Goal: Complete application form

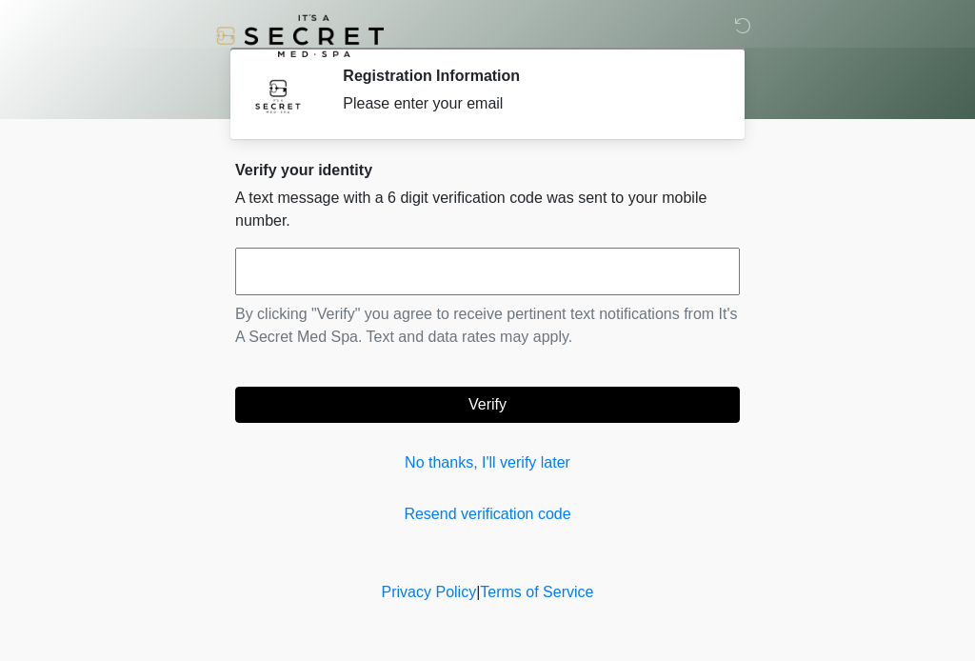
click at [440, 273] on input "text" at bounding box center [487, 272] width 505 height 48
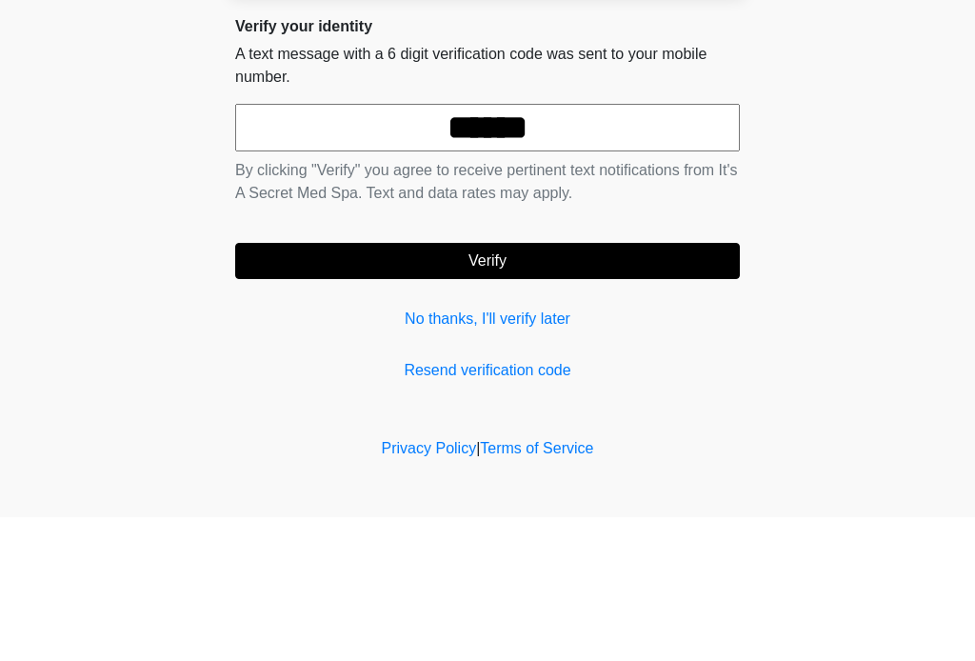
type input "******"
click at [663, 387] on button "Verify" at bounding box center [487, 405] width 505 height 36
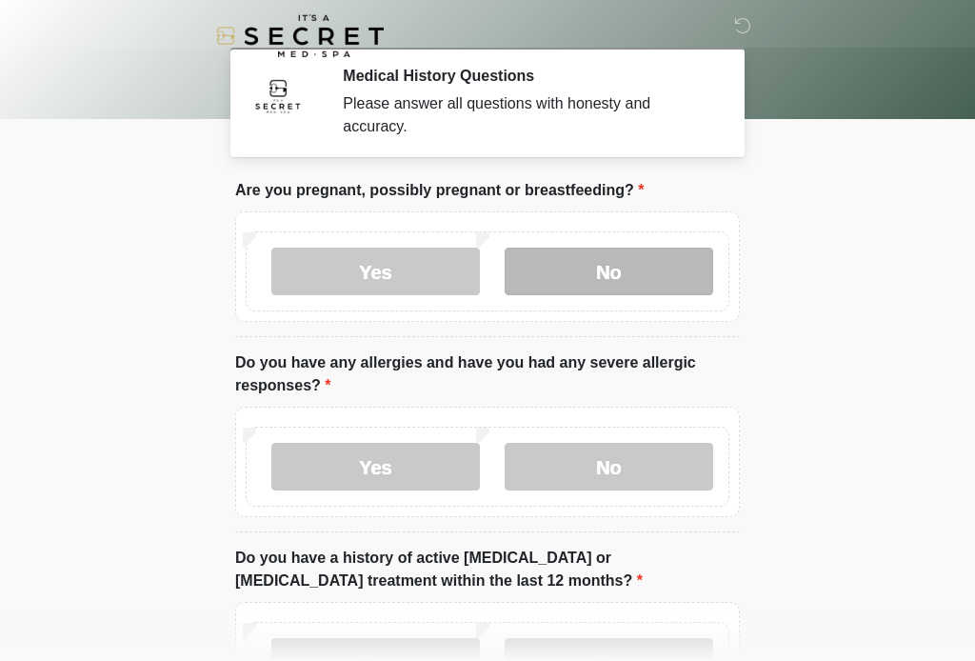
click at [646, 256] on label "No" at bounding box center [609, 272] width 209 height 48
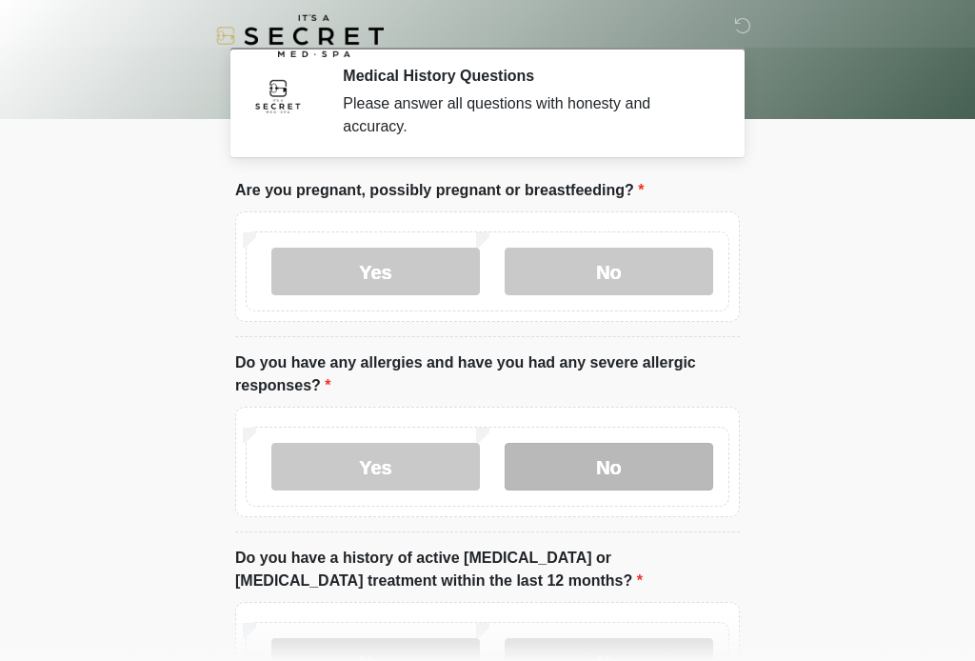
click at [640, 470] on label "No" at bounding box center [609, 467] width 209 height 48
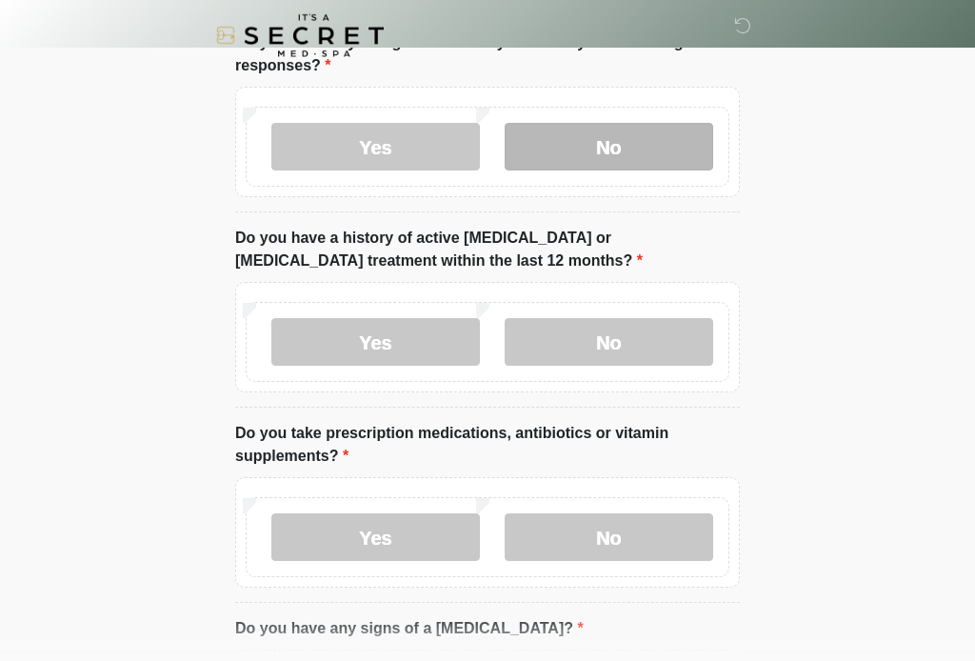
scroll to position [318, 0]
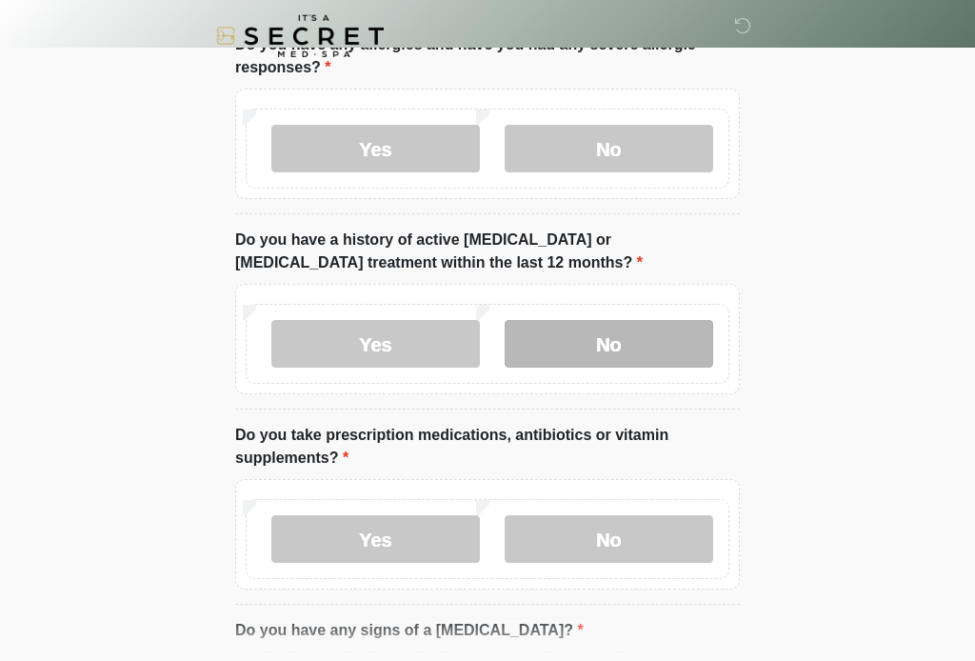
click at [673, 359] on label "No" at bounding box center [609, 344] width 209 height 48
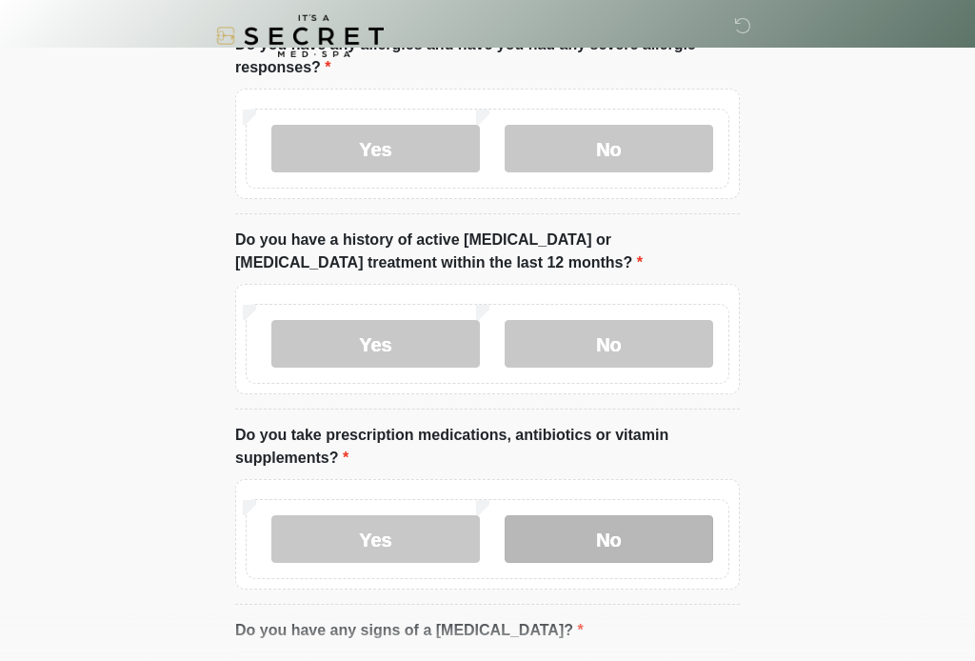
click at [618, 527] on label "No" at bounding box center [609, 539] width 209 height 48
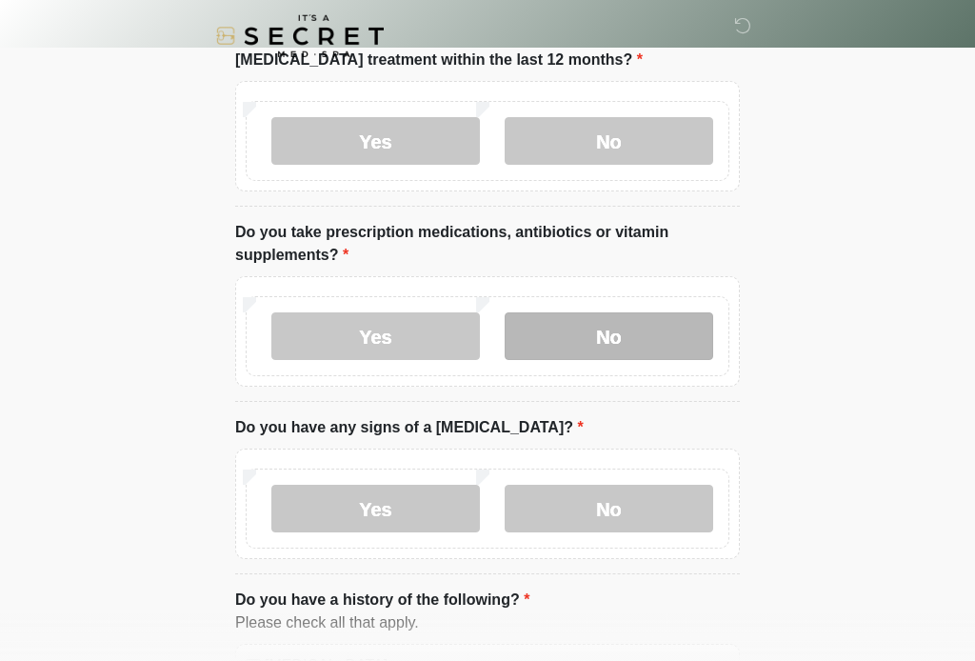
scroll to position [532, 0]
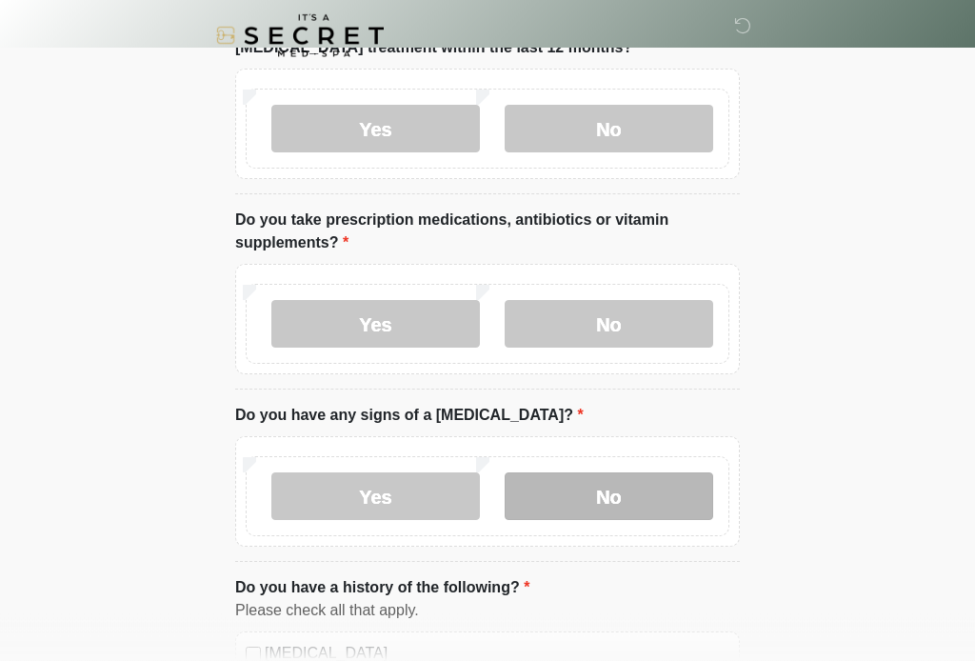
click at [627, 505] on label "No" at bounding box center [609, 497] width 209 height 48
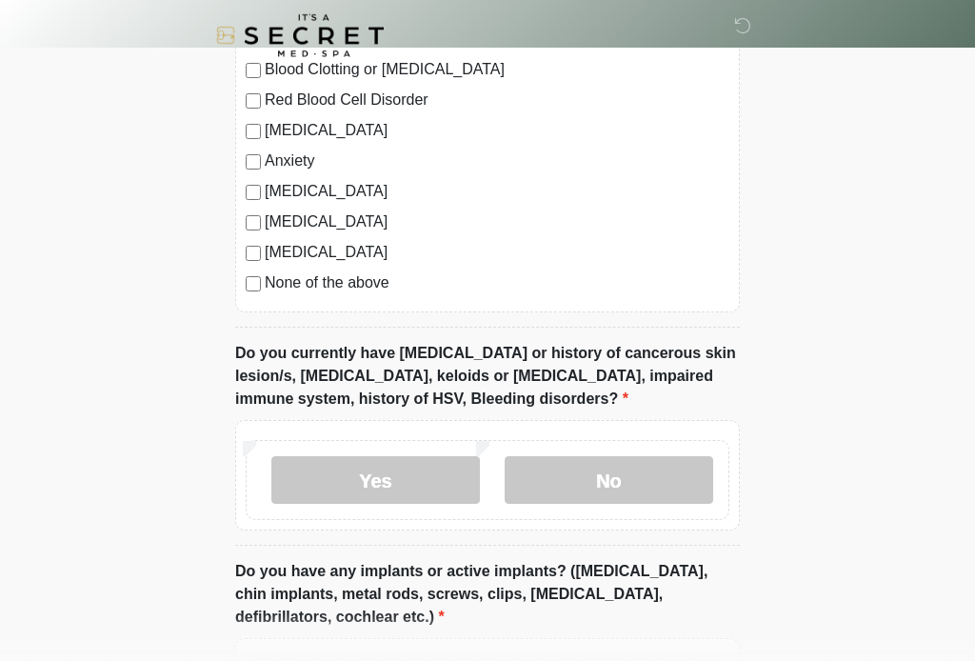
scroll to position [1239, 0]
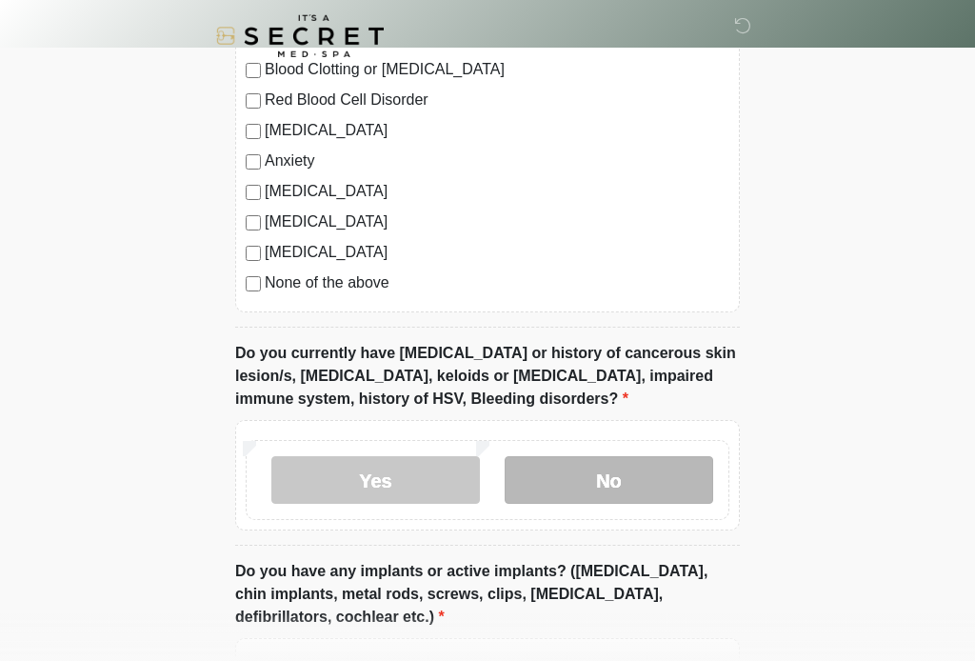
click at [659, 485] on label "No" at bounding box center [609, 480] width 209 height 48
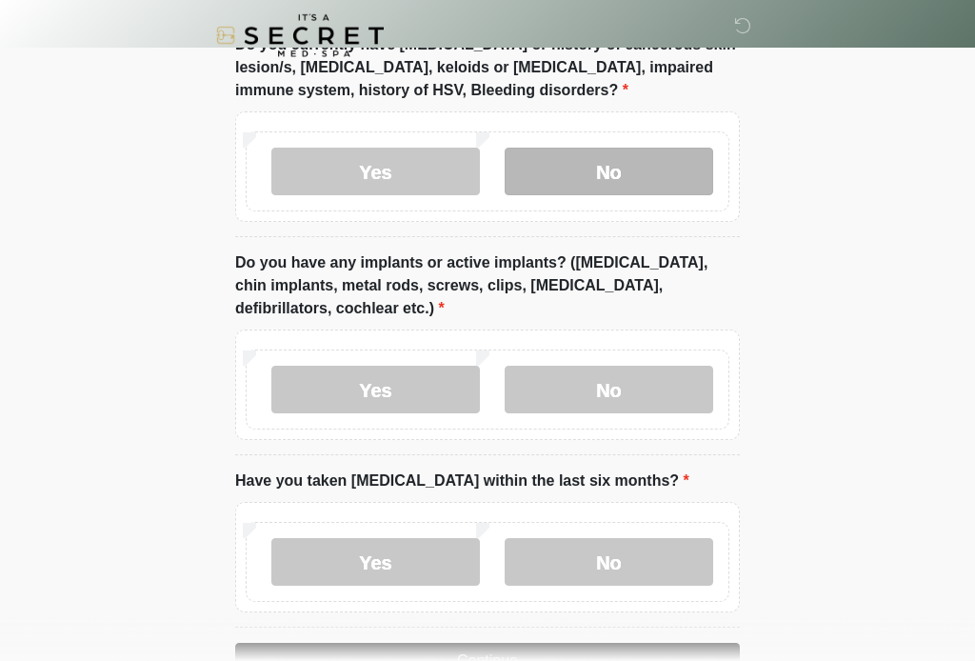
scroll to position [1562, 0]
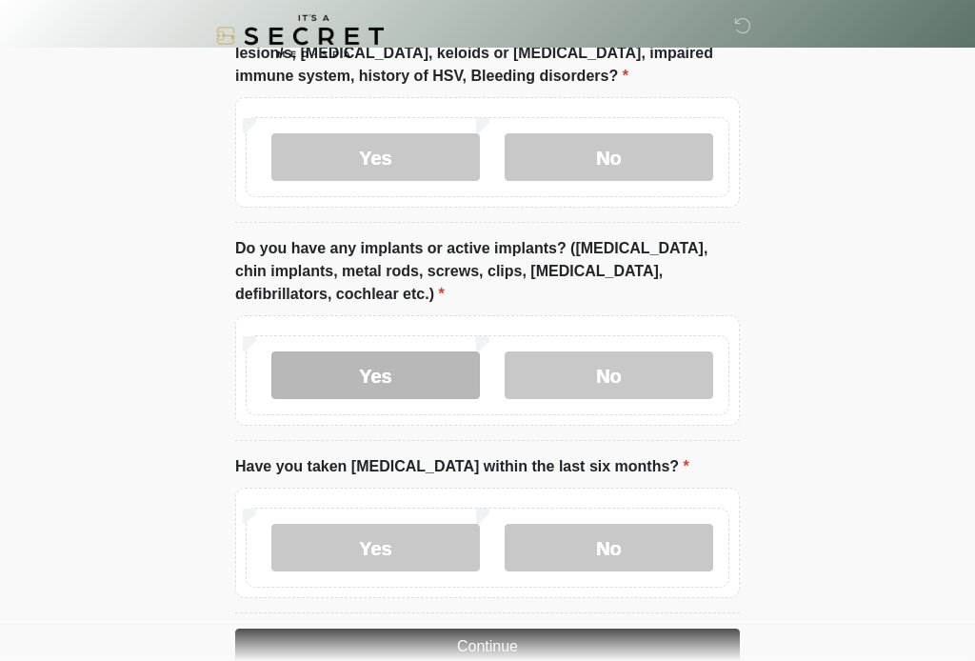
click at [418, 369] on label "Yes" at bounding box center [375, 376] width 209 height 48
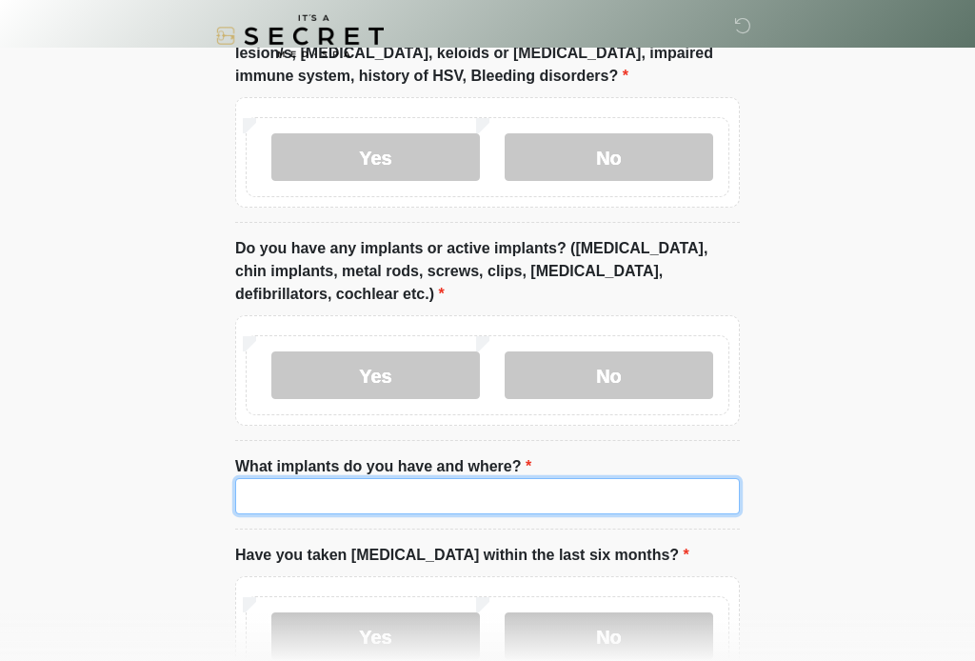
click at [410, 499] on input "What implants do you have and where?" at bounding box center [487, 496] width 505 height 36
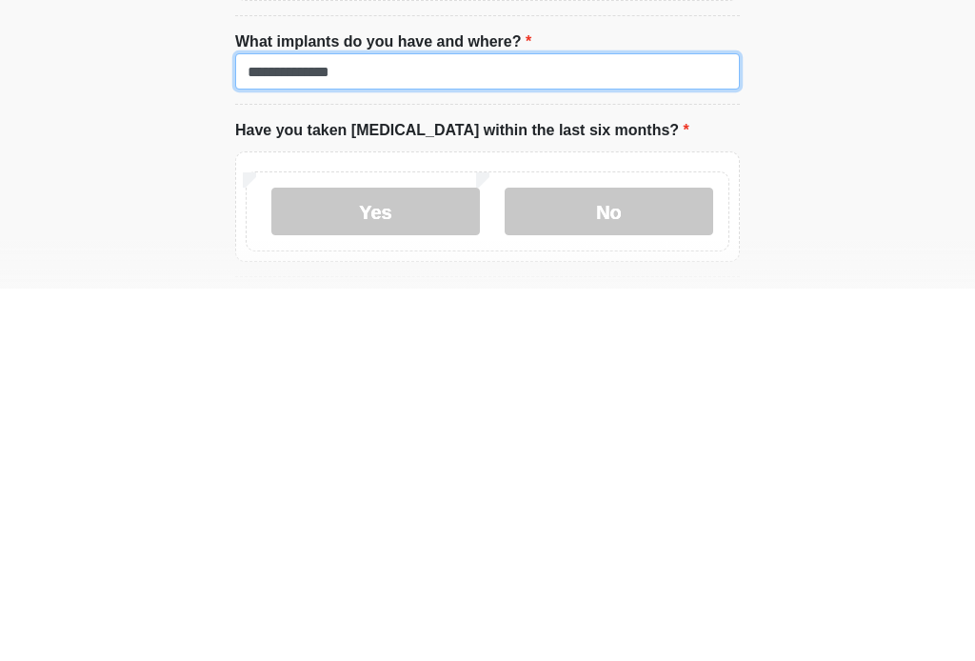
scroll to position [1618, 0]
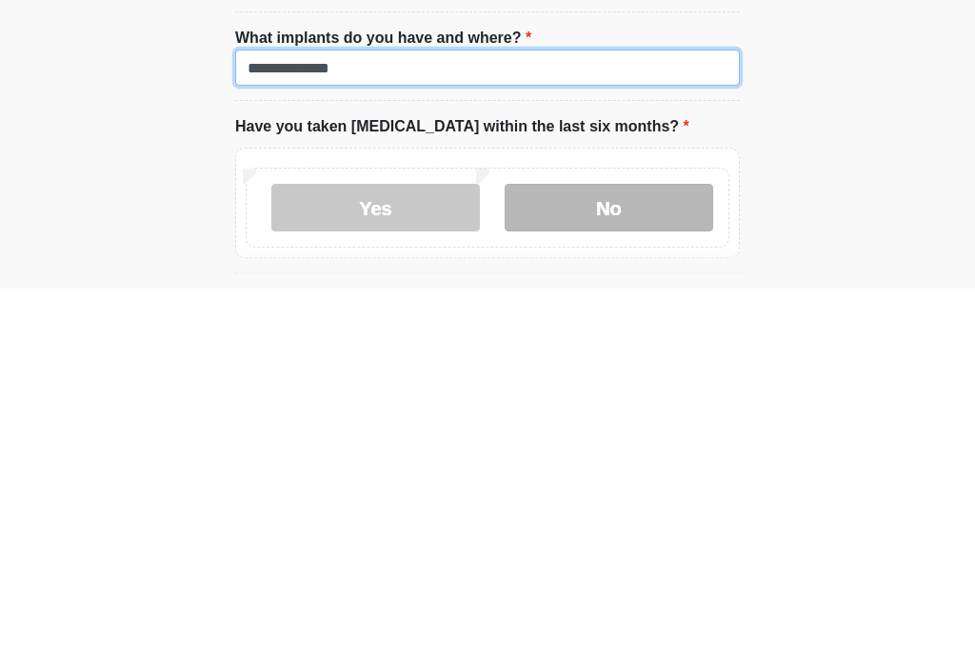
type input "**********"
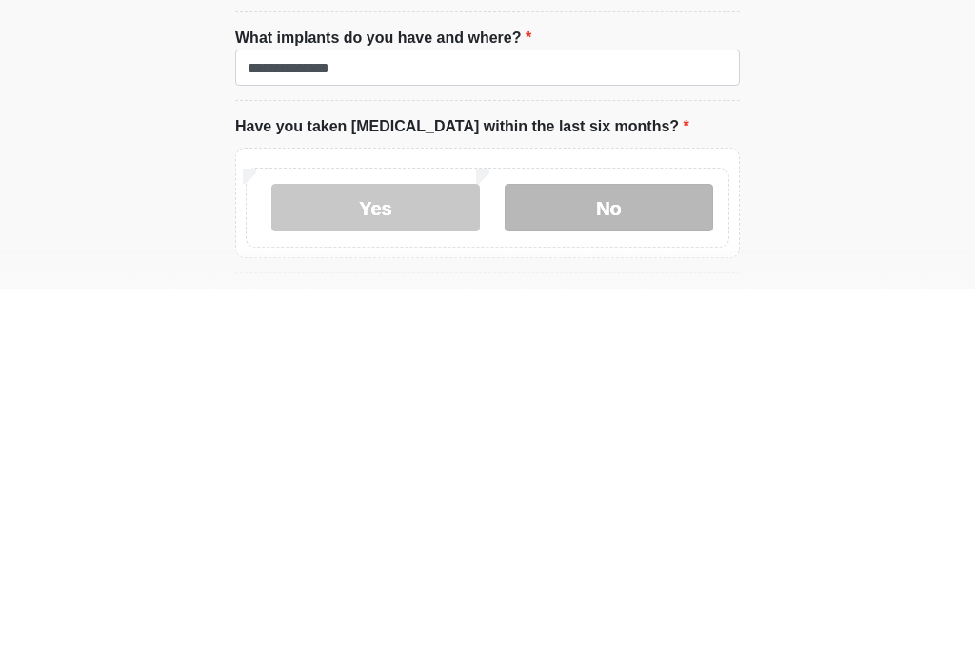
click at [656, 556] on label "No" at bounding box center [609, 580] width 209 height 48
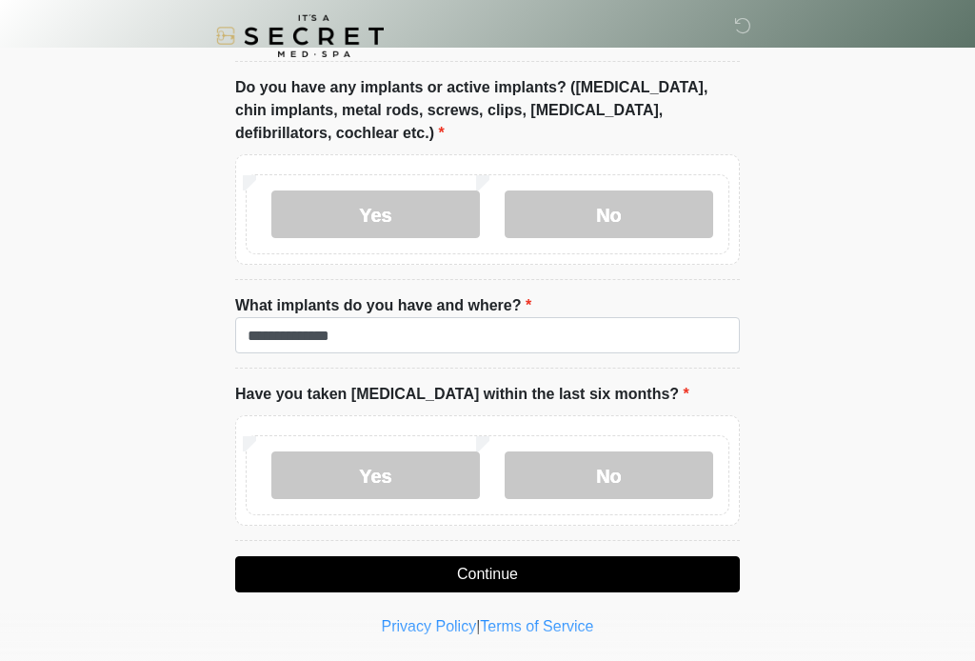
click at [567, 573] on button "Continue" at bounding box center [487, 574] width 505 height 36
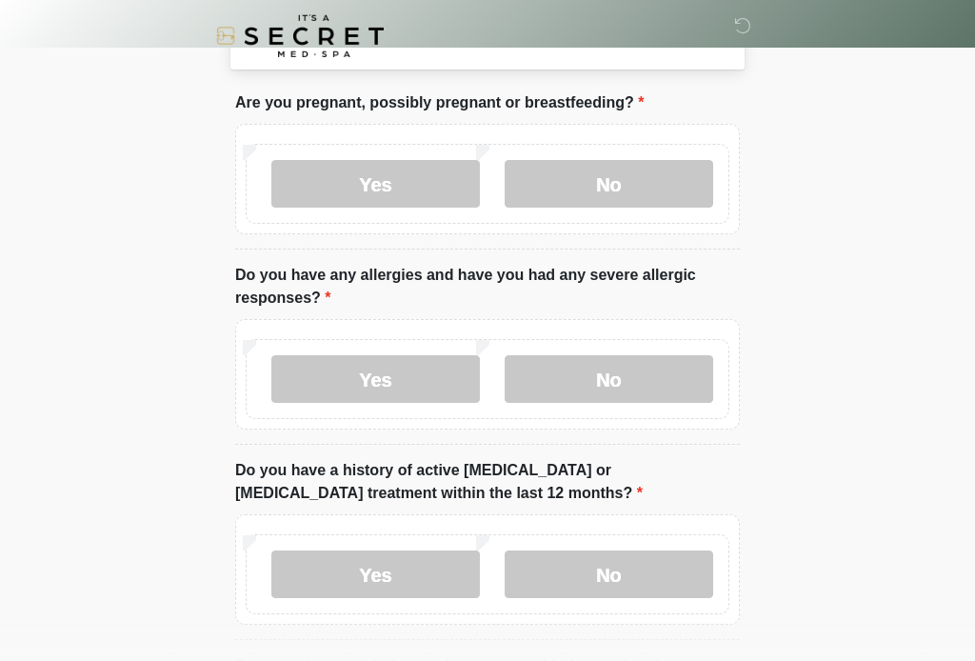
scroll to position [0, 0]
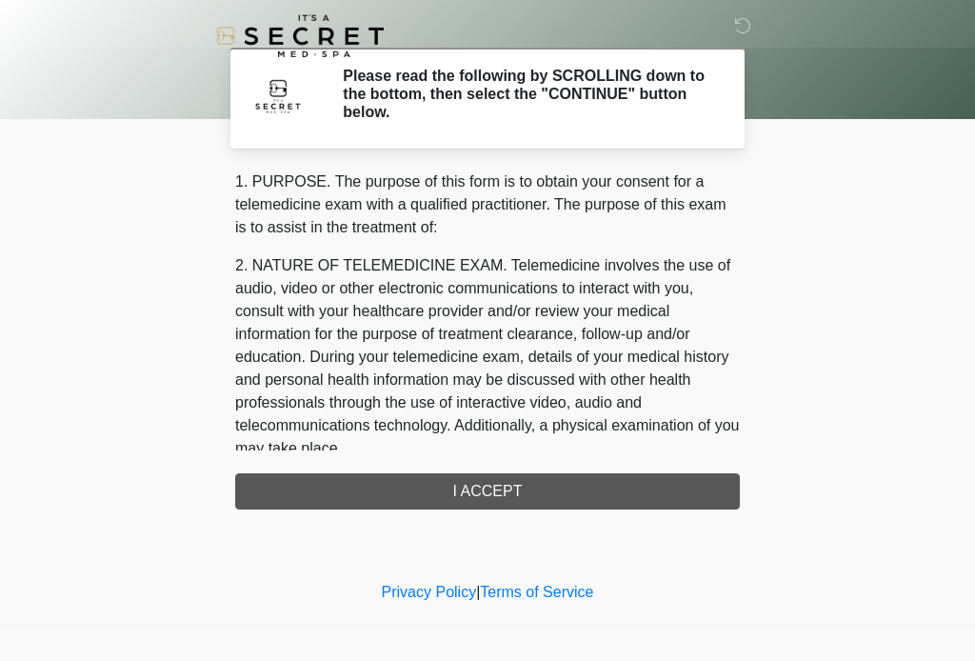
click at [577, 489] on div "1. PURPOSE. The purpose of this form is to obtain your consent for a telemedici…" at bounding box center [487, 340] width 505 height 339
click at [512, 499] on div "1. PURPOSE. The purpose of this form is to obtain your consent for a telemedici…" at bounding box center [487, 340] width 505 height 339
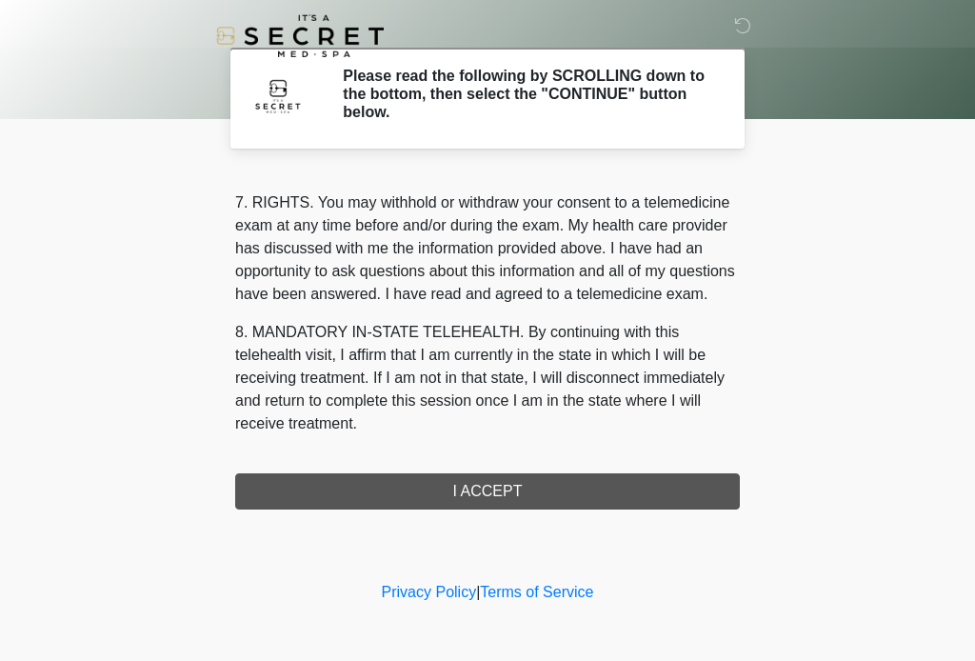
scroll to position [825, 0]
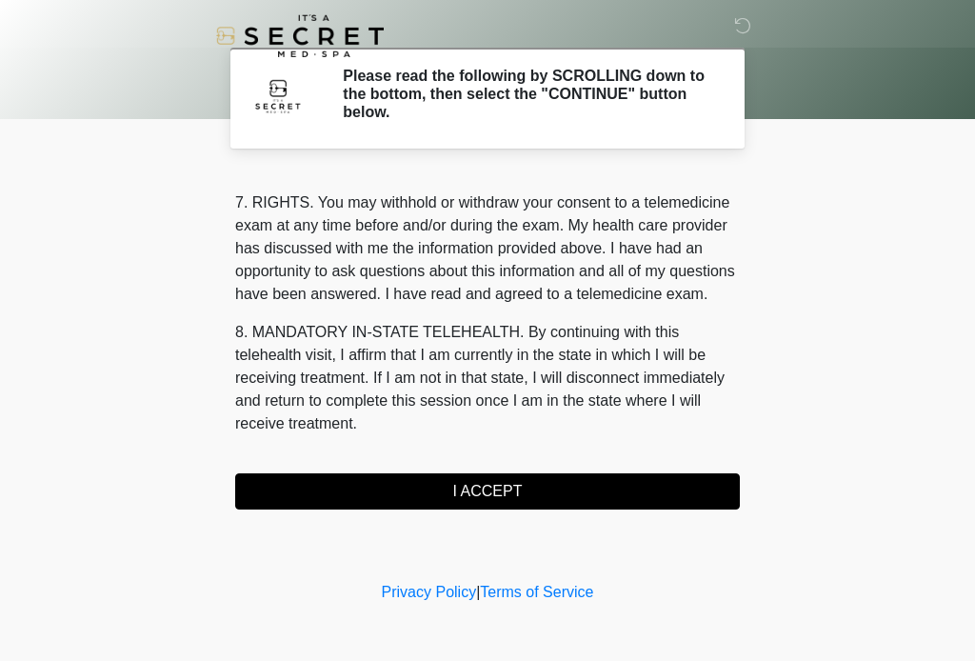
click at [506, 492] on button "I ACCEPT" at bounding box center [487, 491] width 505 height 36
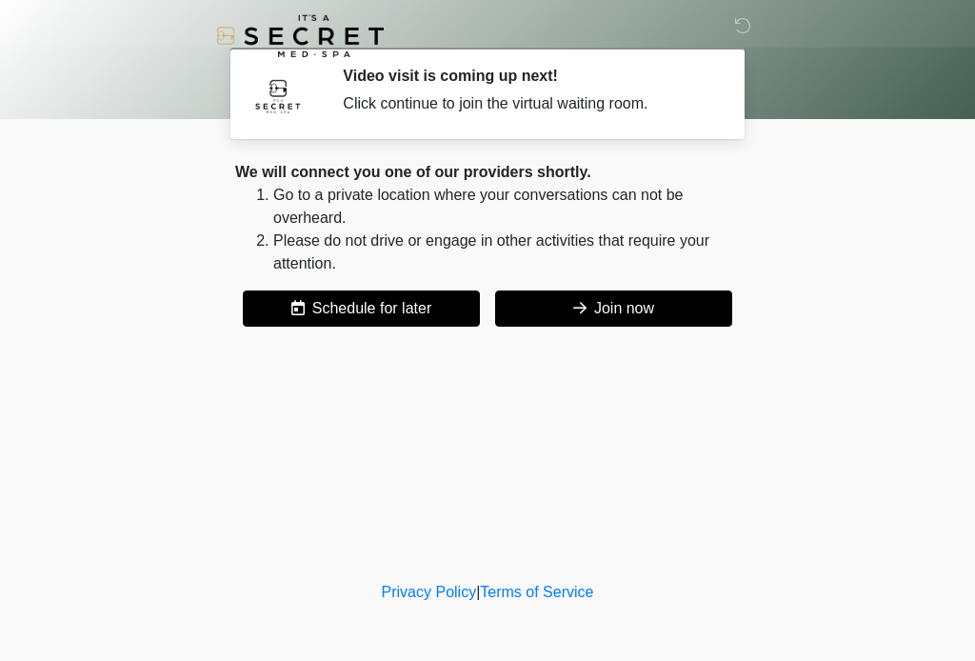
click at [690, 312] on button "Join now" at bounding box center [613, 309] width 237 height 36
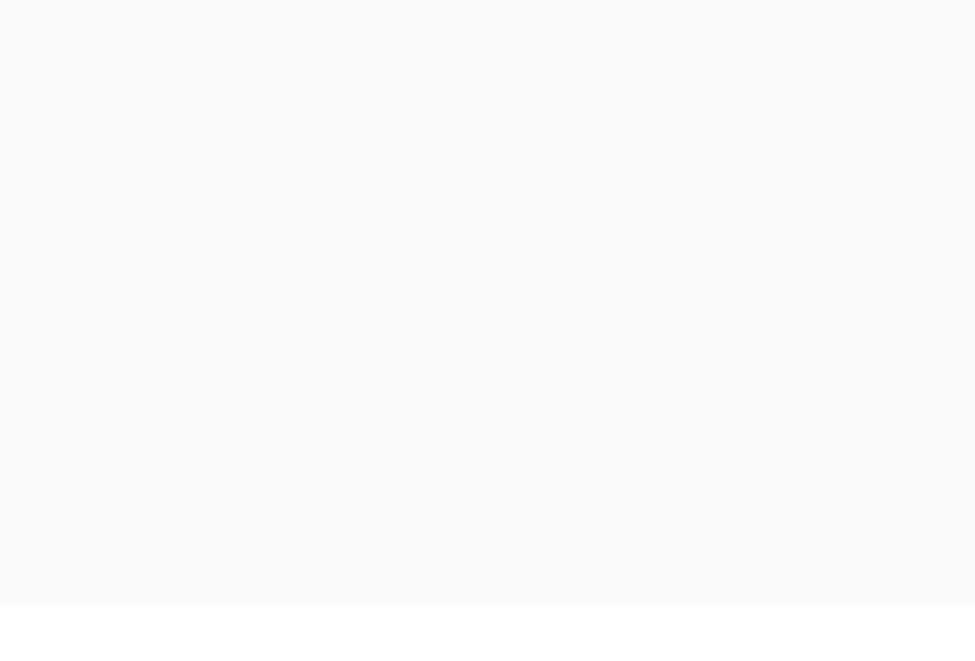
scroll to position [6, 0]
